Goal: Use online tool/utility: Use online tool/utility

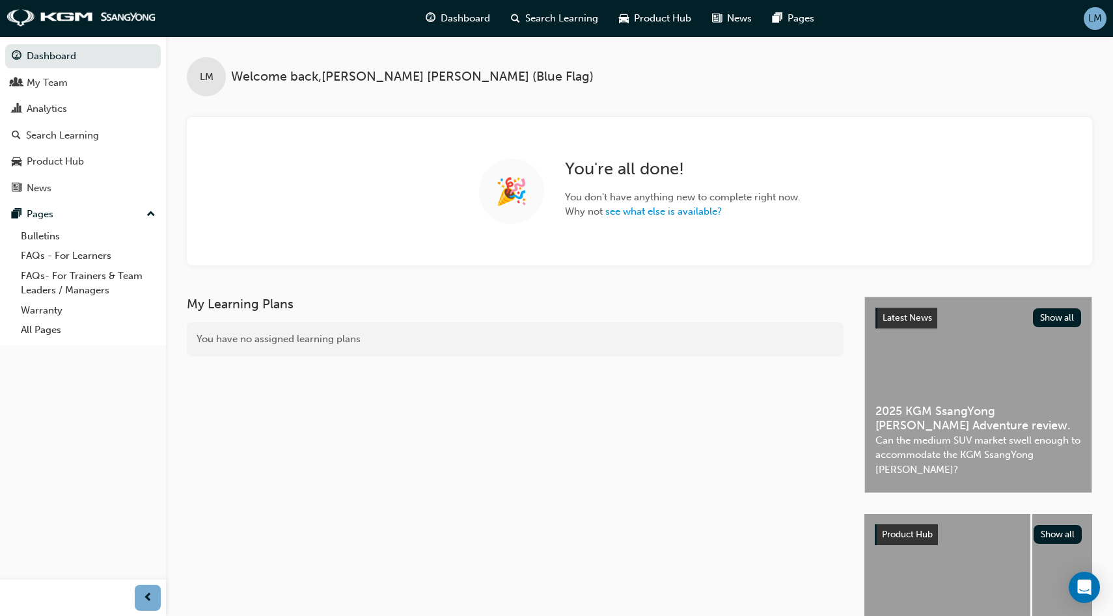
click at [1085, 14] on div "LM" at bounding box center [1094, 18] width 23 height 23
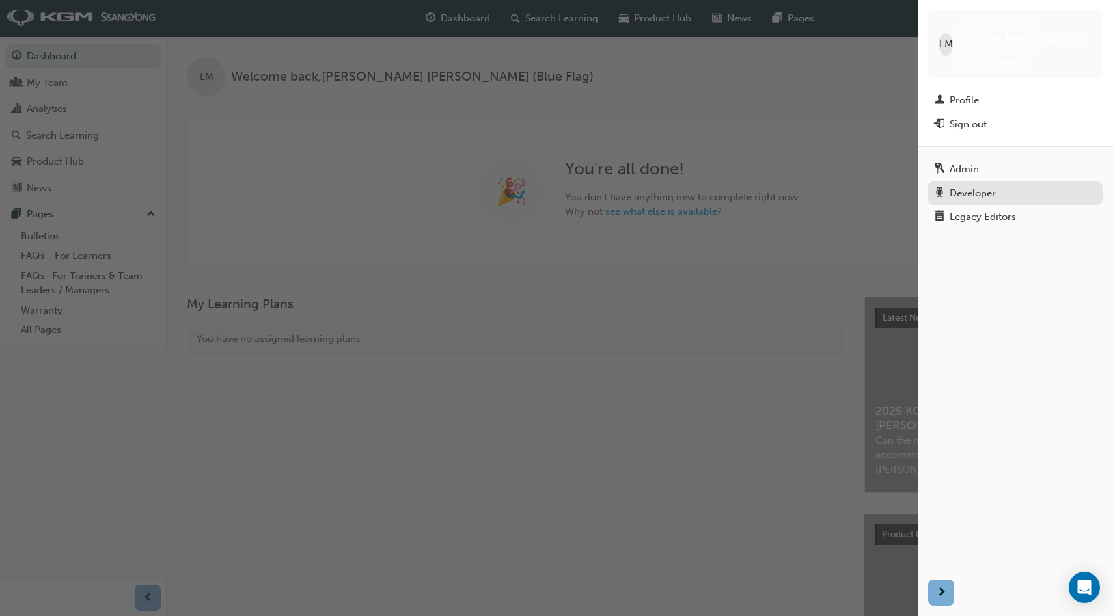
click at [978, 182] on link "Developer" at bounding box center [1015, 194] width 174 height 24
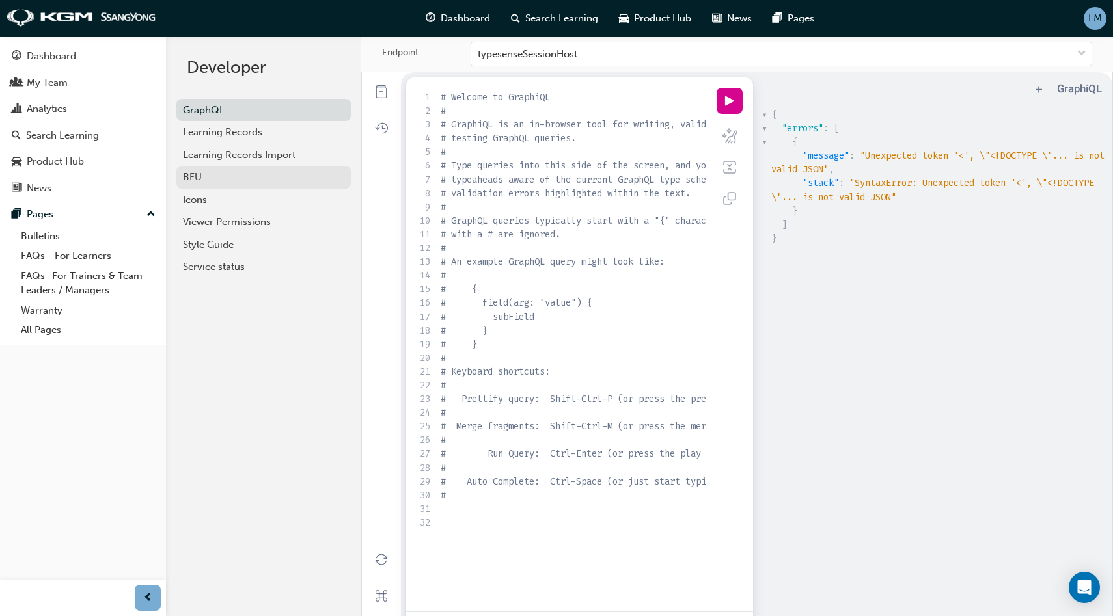
click at [263, 180] on div "BFU" at bounding box center [263, 177] width 161 height 15
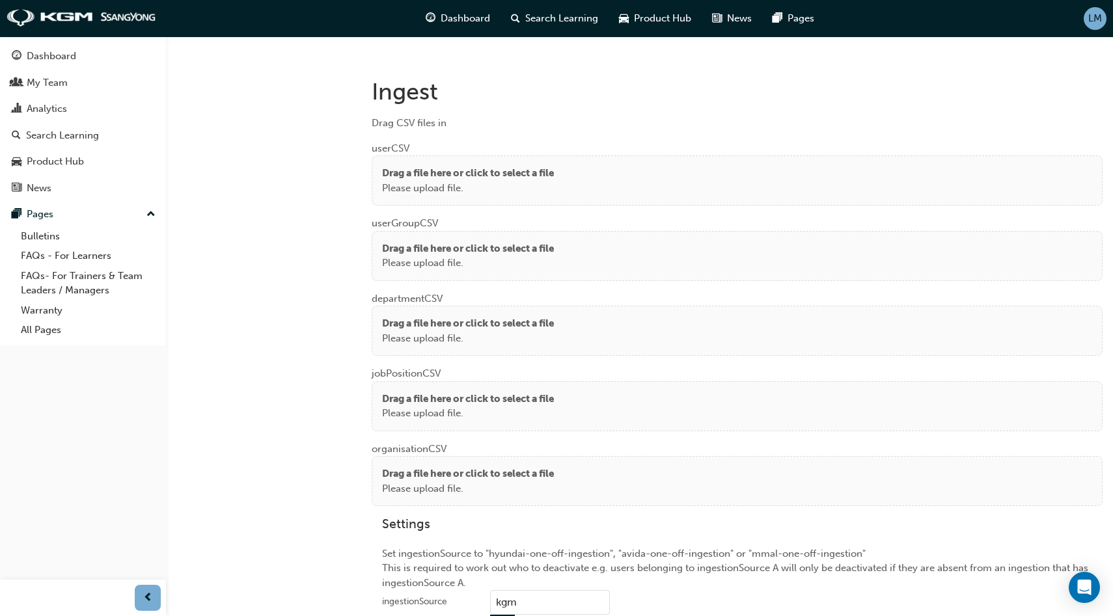
scroll to position [942, 0]
click at [554, 184] on p "Please upload file." at bounding box center [468, 187] width 172 height 15
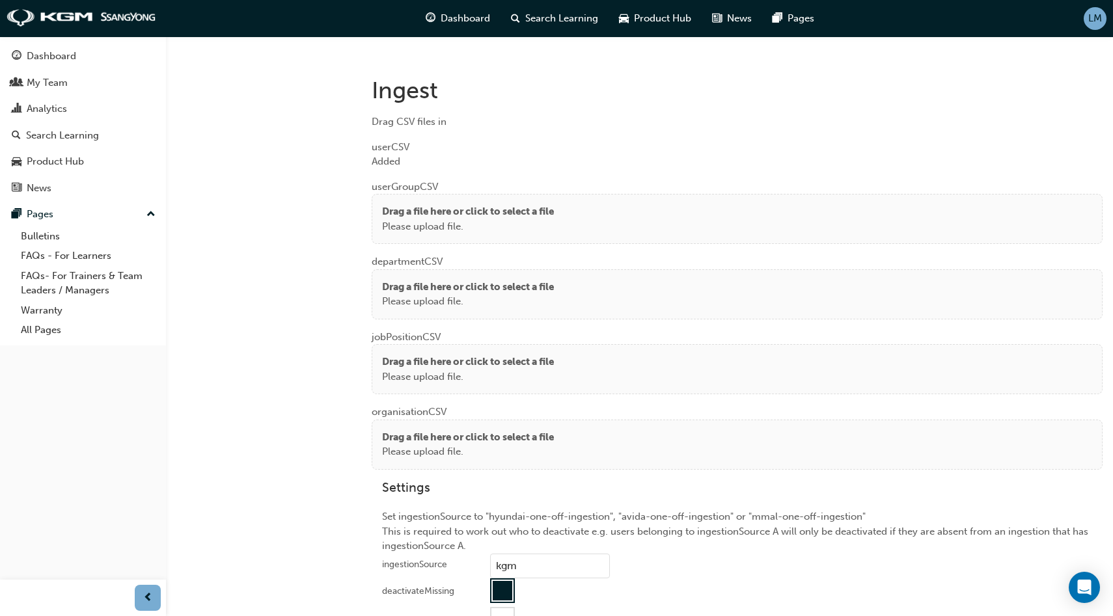
click at [562, 210] on div "Drag a file here or click to select a file Please upload file." at bounding box center [737, 218] width 710 height 29
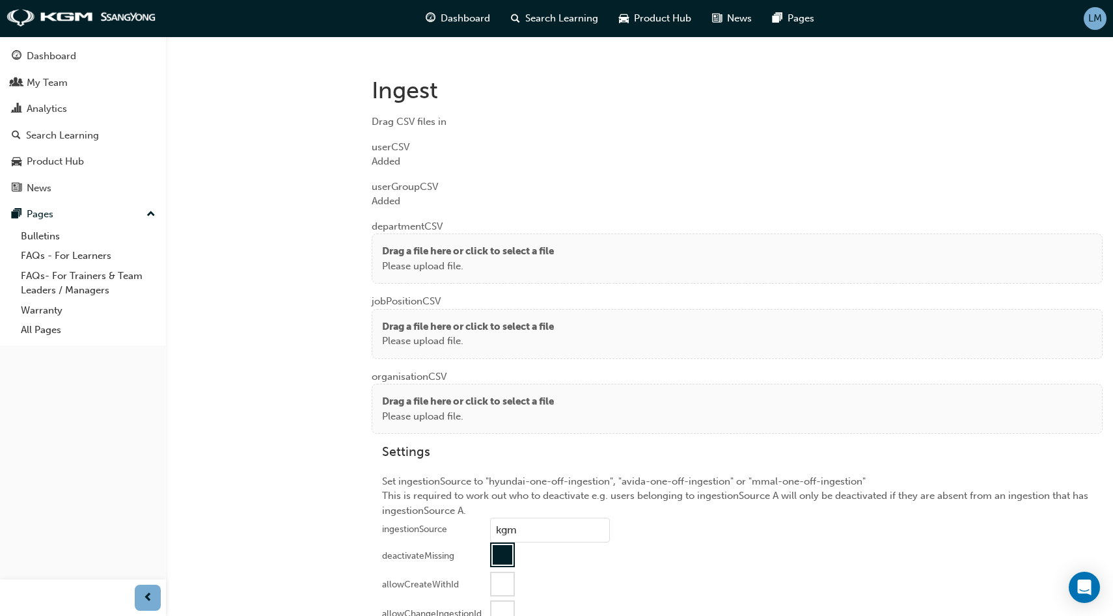
click at [530, 259] on p "Please upload file." at bounding box center [468, 266] width 172 height 15
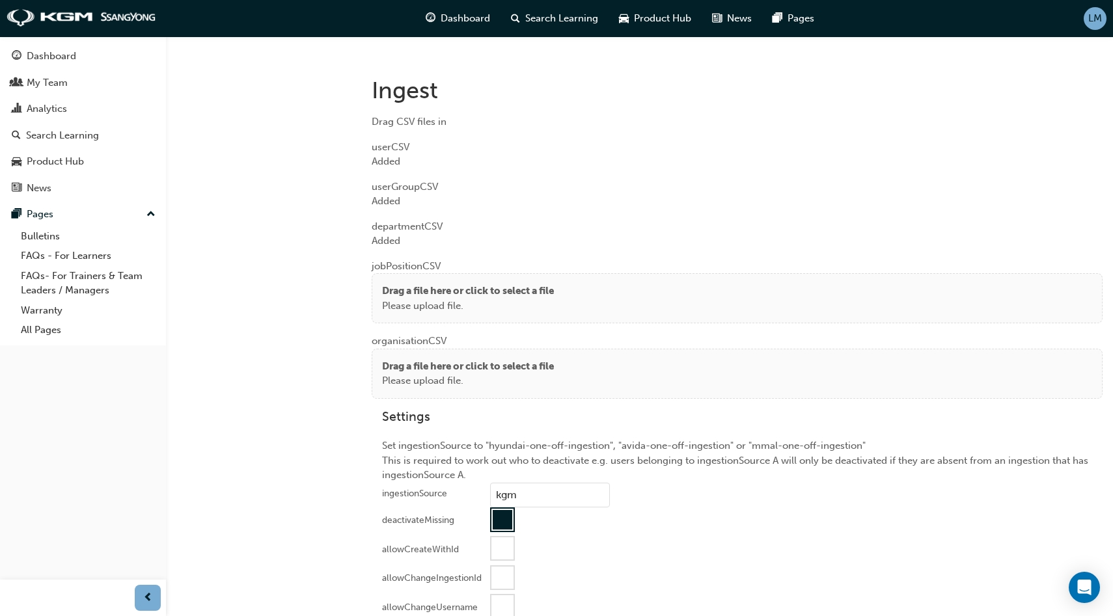
click at [554, 299] on p "Please upload file." at bounding box center [468, 306] width 172 height 15
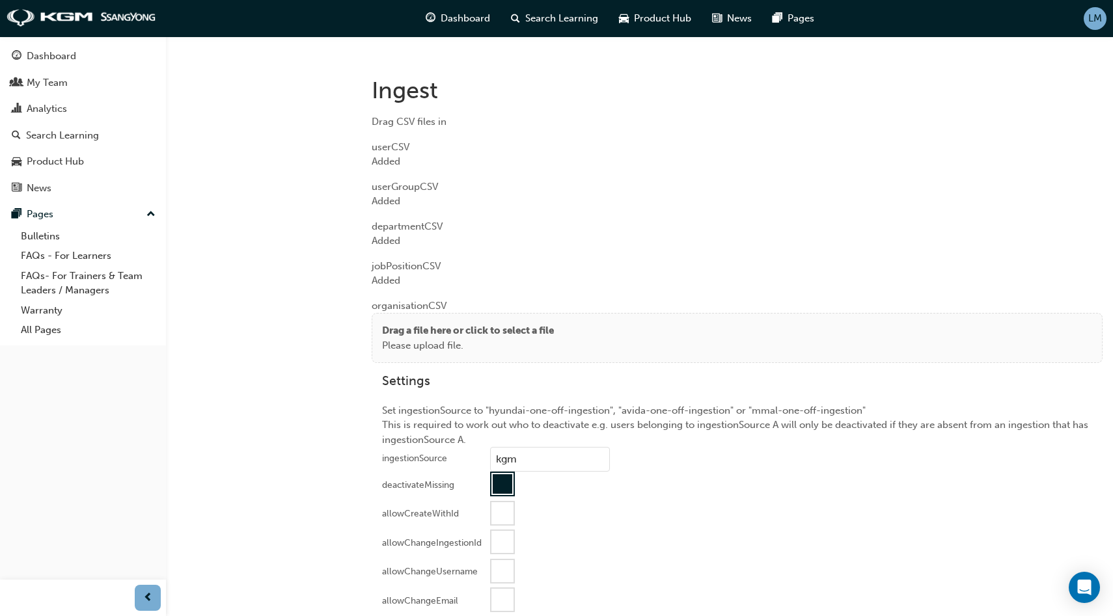
click at [540, 339] on p "Please upload file." at bounding box center [468, 345] width 172 height 15
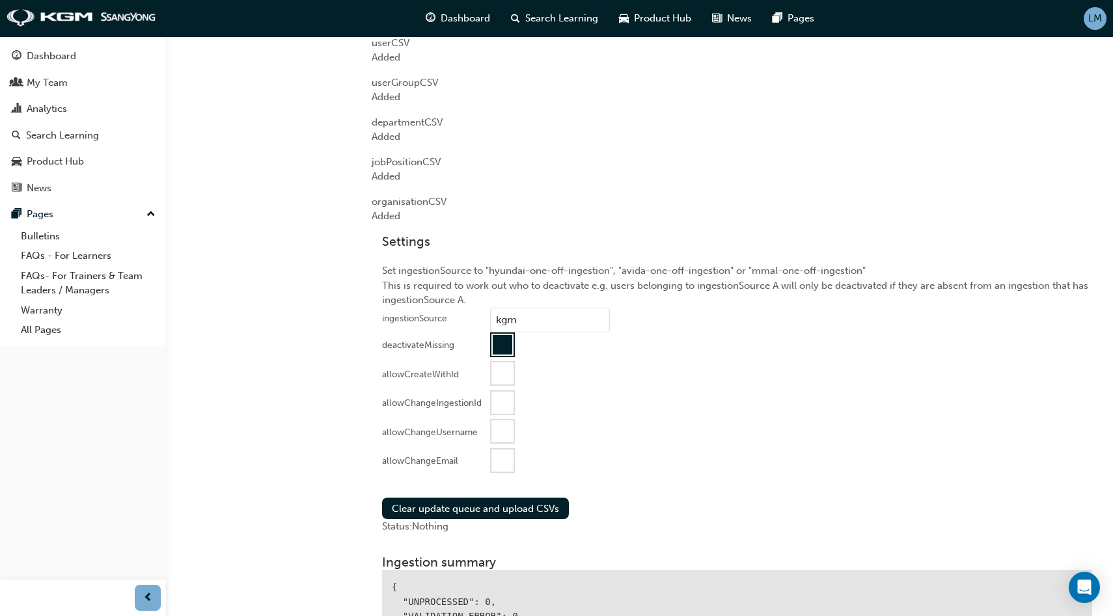
scroll to position [1077, 0]
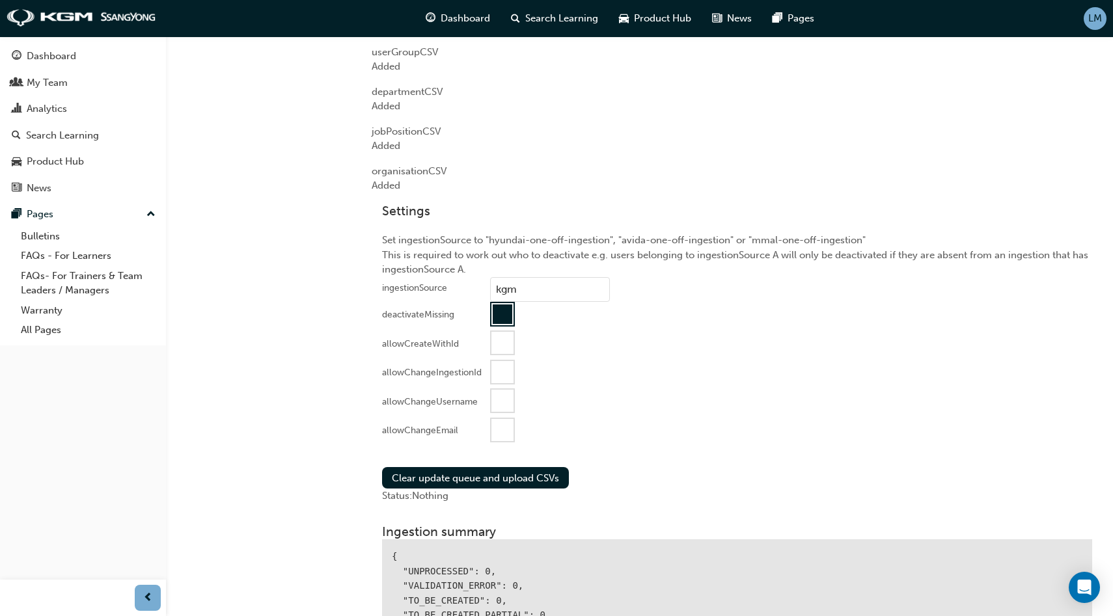
click at [498, 424] on div at bounding box center [502, 430] width 22 height 22
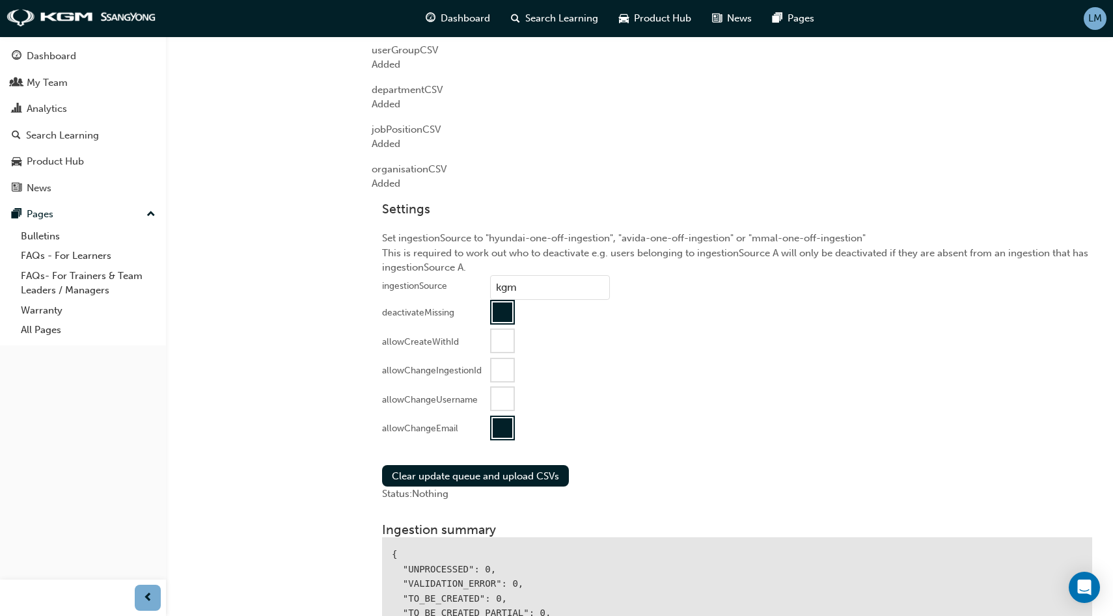
scroll to position [1143, 0]
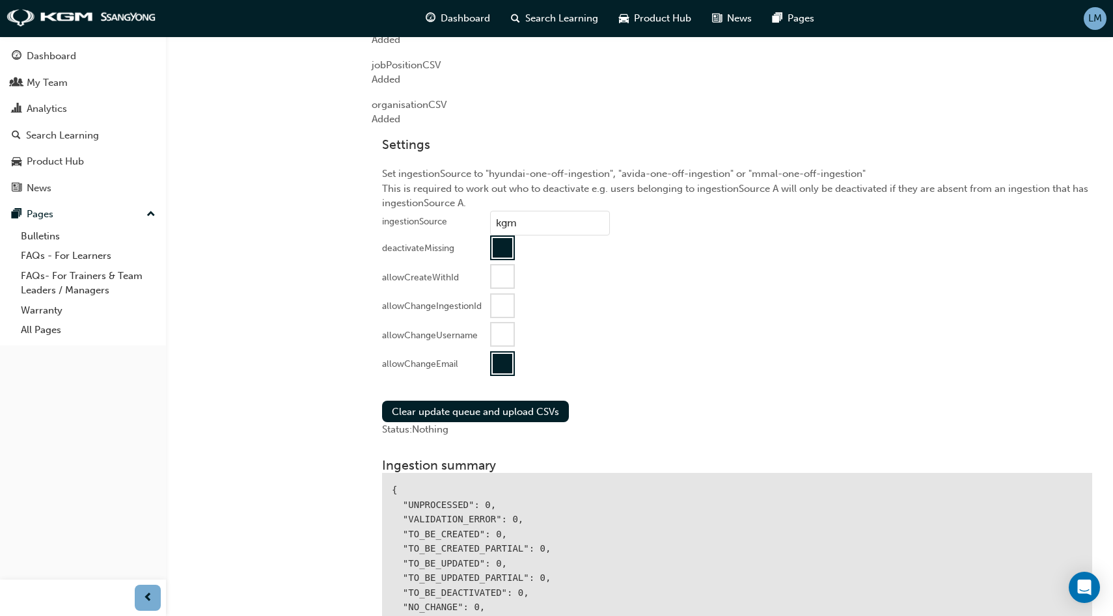
click at [502, 241] on div at bounding box center [503, 248] width 20 height 20
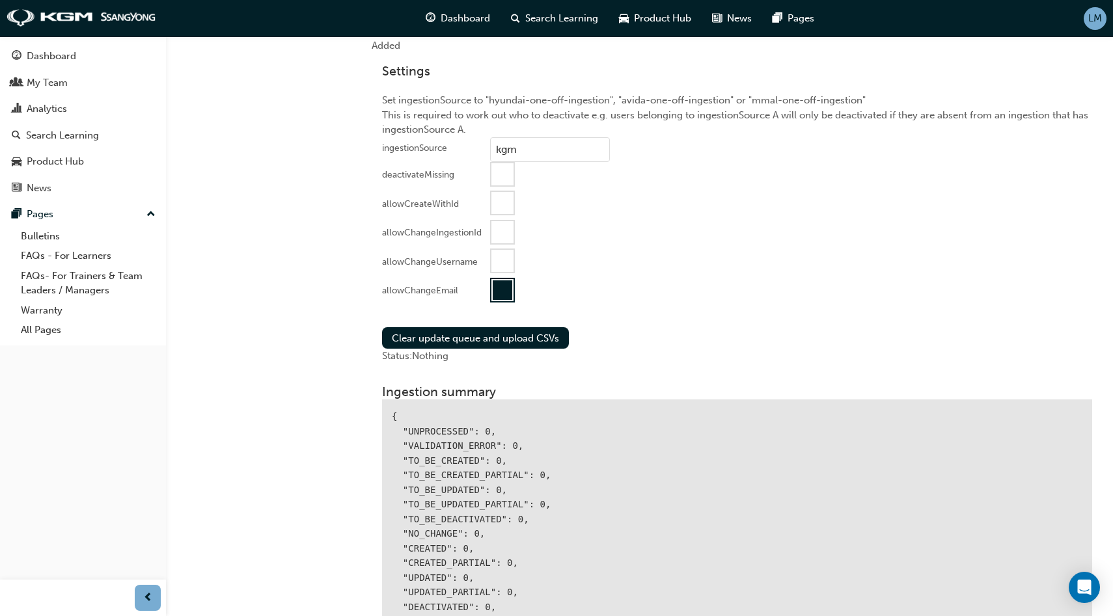
scroll to position [1229, 0]
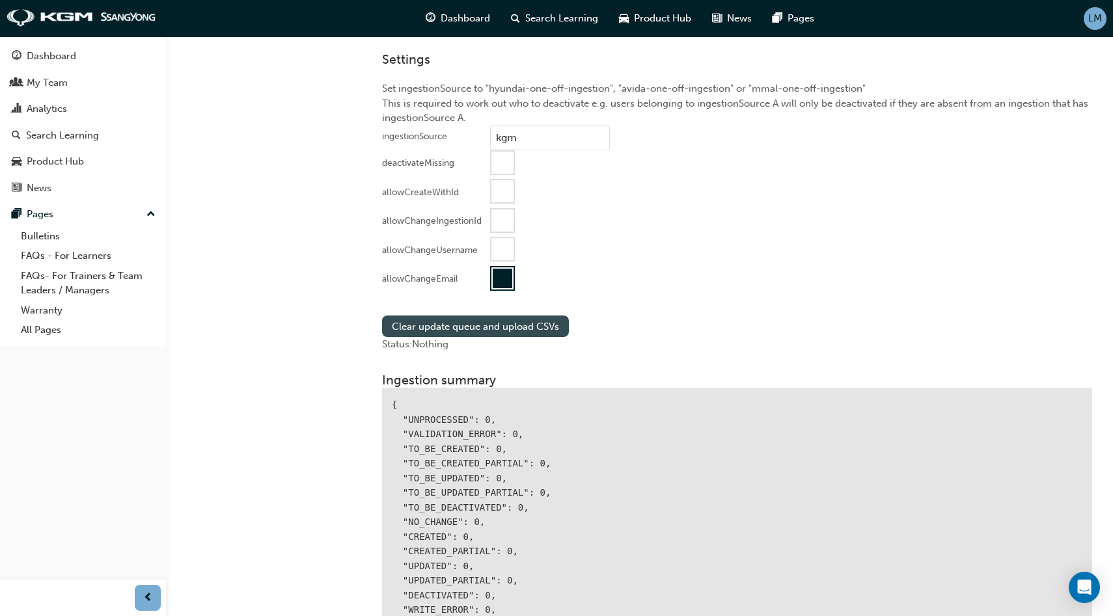
click at [470, 327] on button "Clear update queue and upload CSVs" at bounding box center [475, 326] width 187 height 21
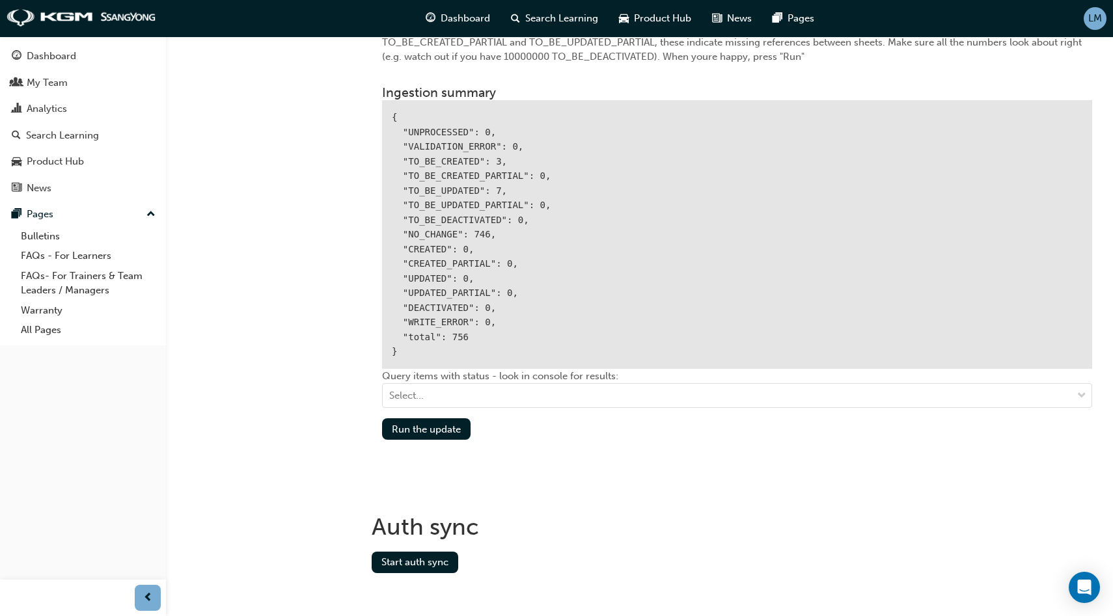
scroll to position [1549, 0]
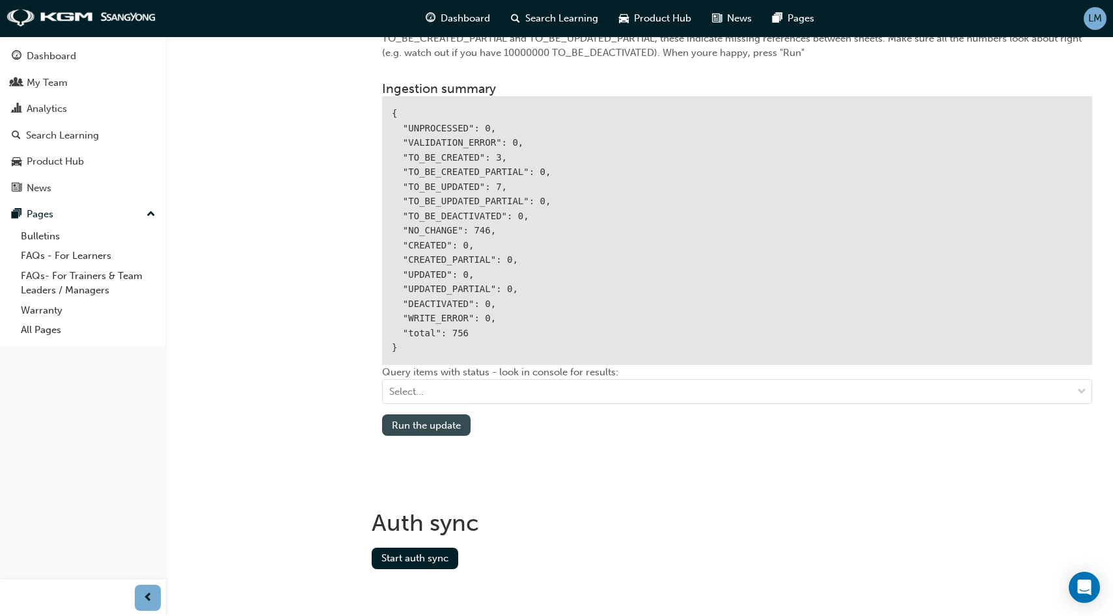
click at [422, 424] on button "Run the update" at bounding box center [426, 425] width 89 height 21
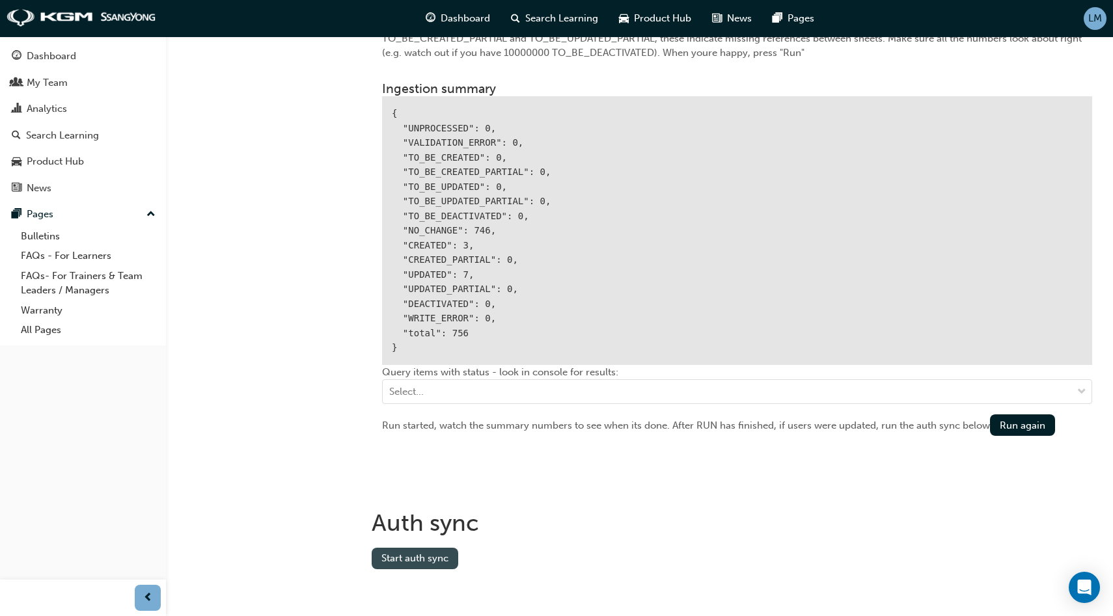
click at [415, 554] on button "Start auth sync" at bounding box center [415, 558] width 87 height 21
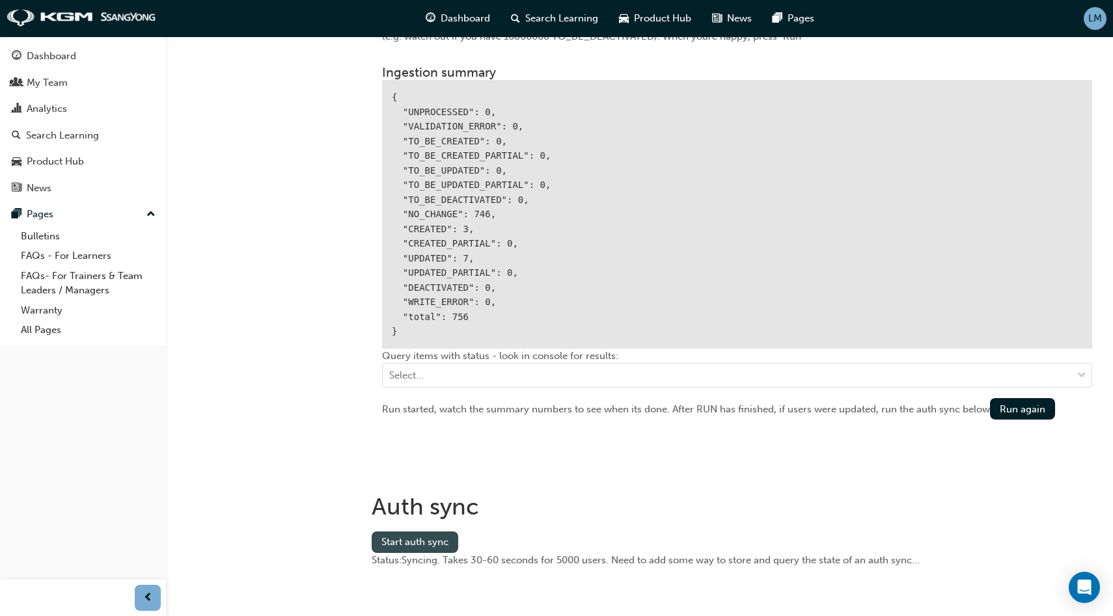
click at [417, 534] on button "Start auth sync" at bounding box center [415, 542] width 87 height 21
